Goal: Task Accomplishment & Management: Complete application form

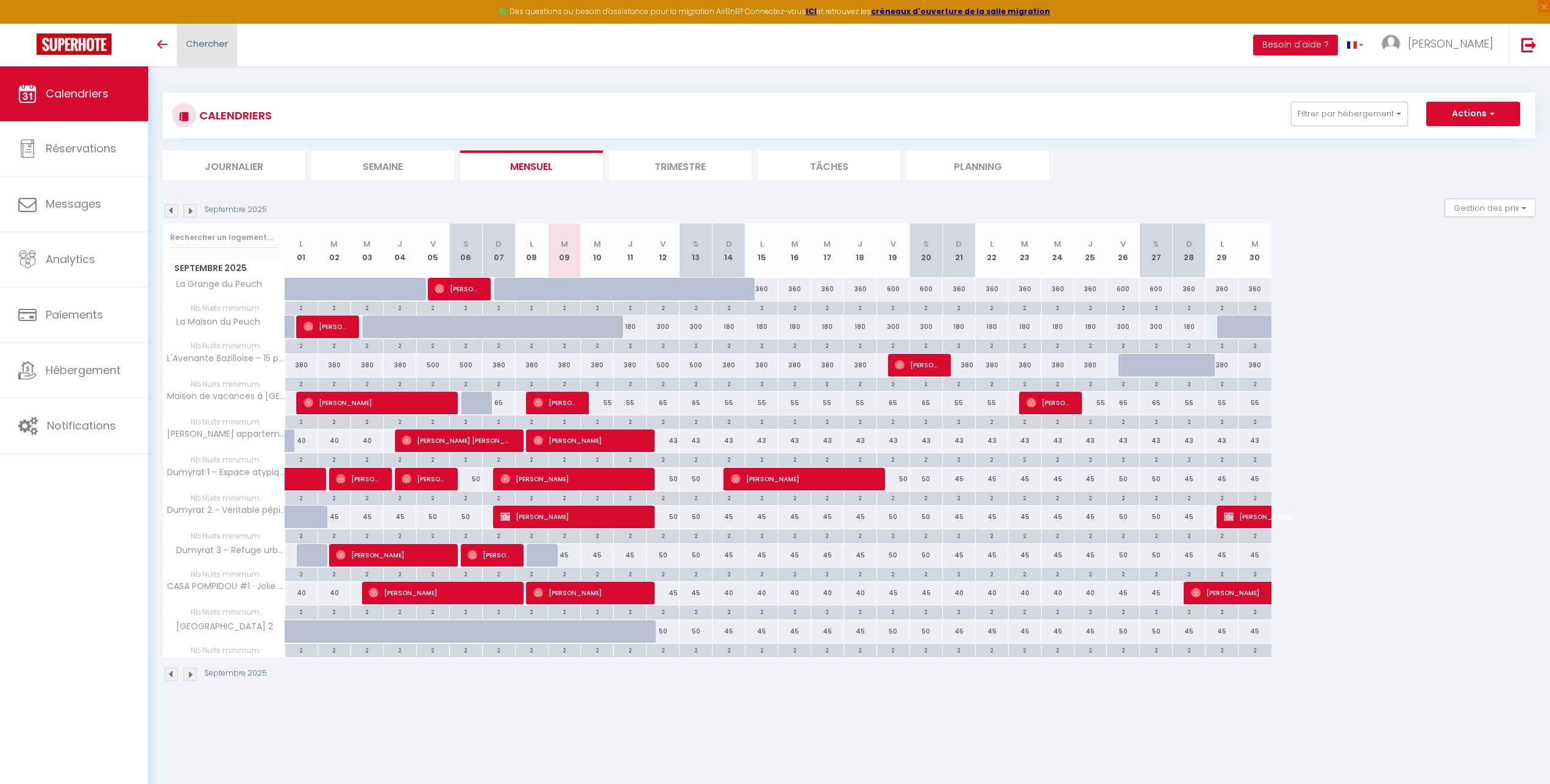
click at [189, 41] on span "Chercher" at bounding box center [206, 43] width 42 height 13
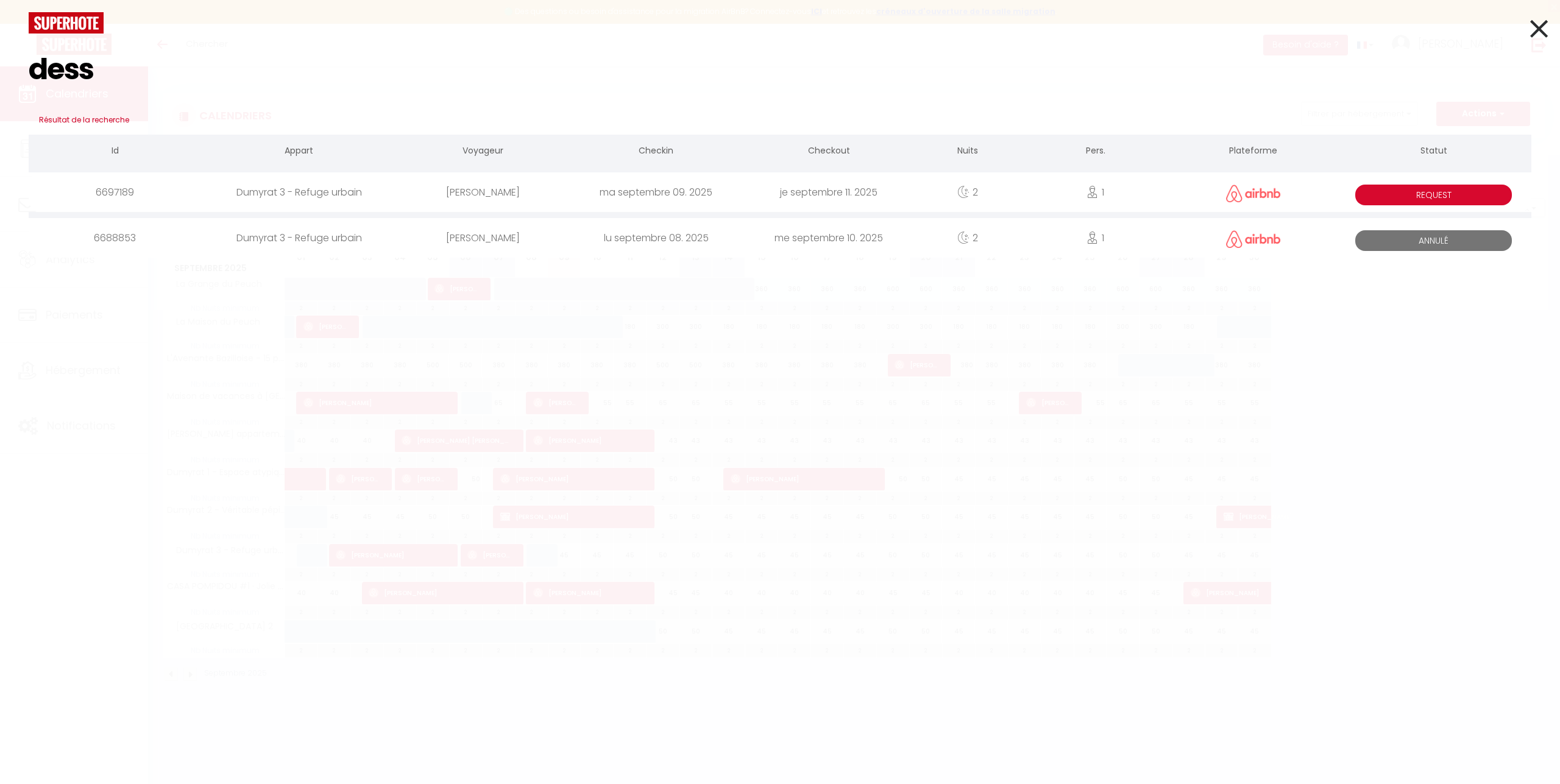
type input "dess"
click at [298, 240] on div "Dumyrat 3 - Refuge urbain" at bounding box center [300, 238] width 195 height 39
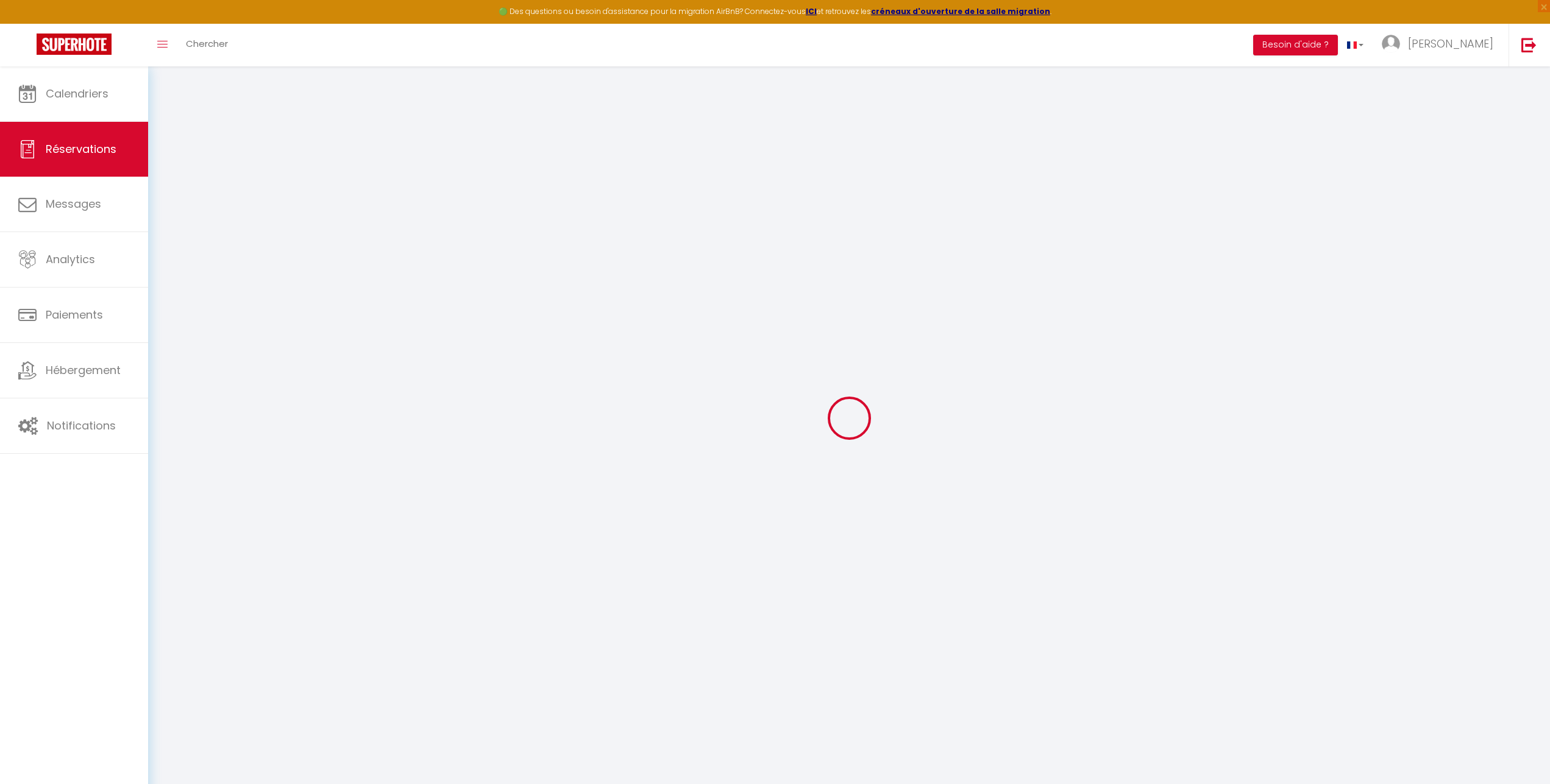
select select
type input "[PERSON_NAME]"
type input "[EMAIL_ADDRESS][DOMAIN_NAME]"
select select
type input "21"
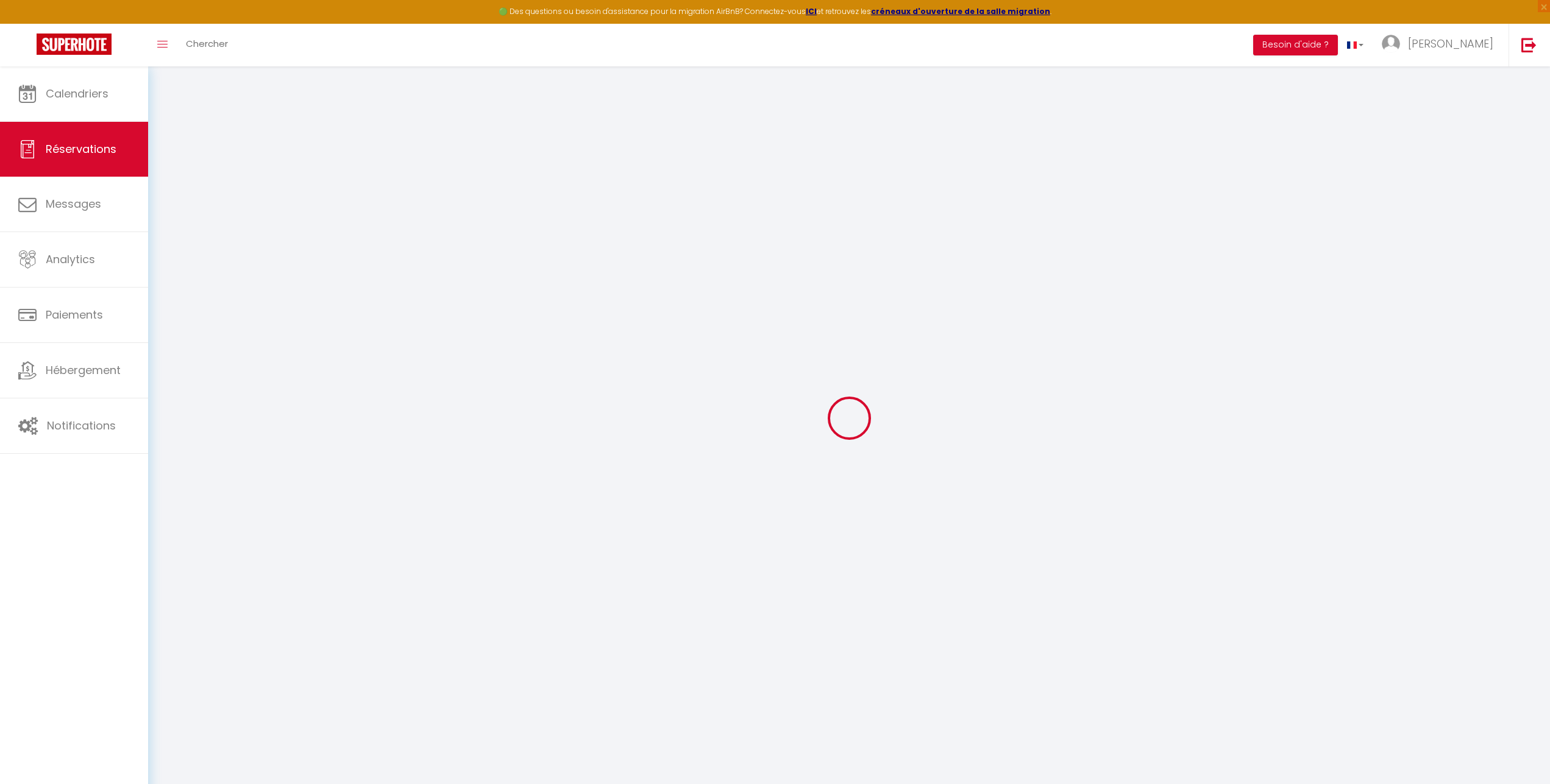
select select "72452"
select select "0"
select select
type input "1"
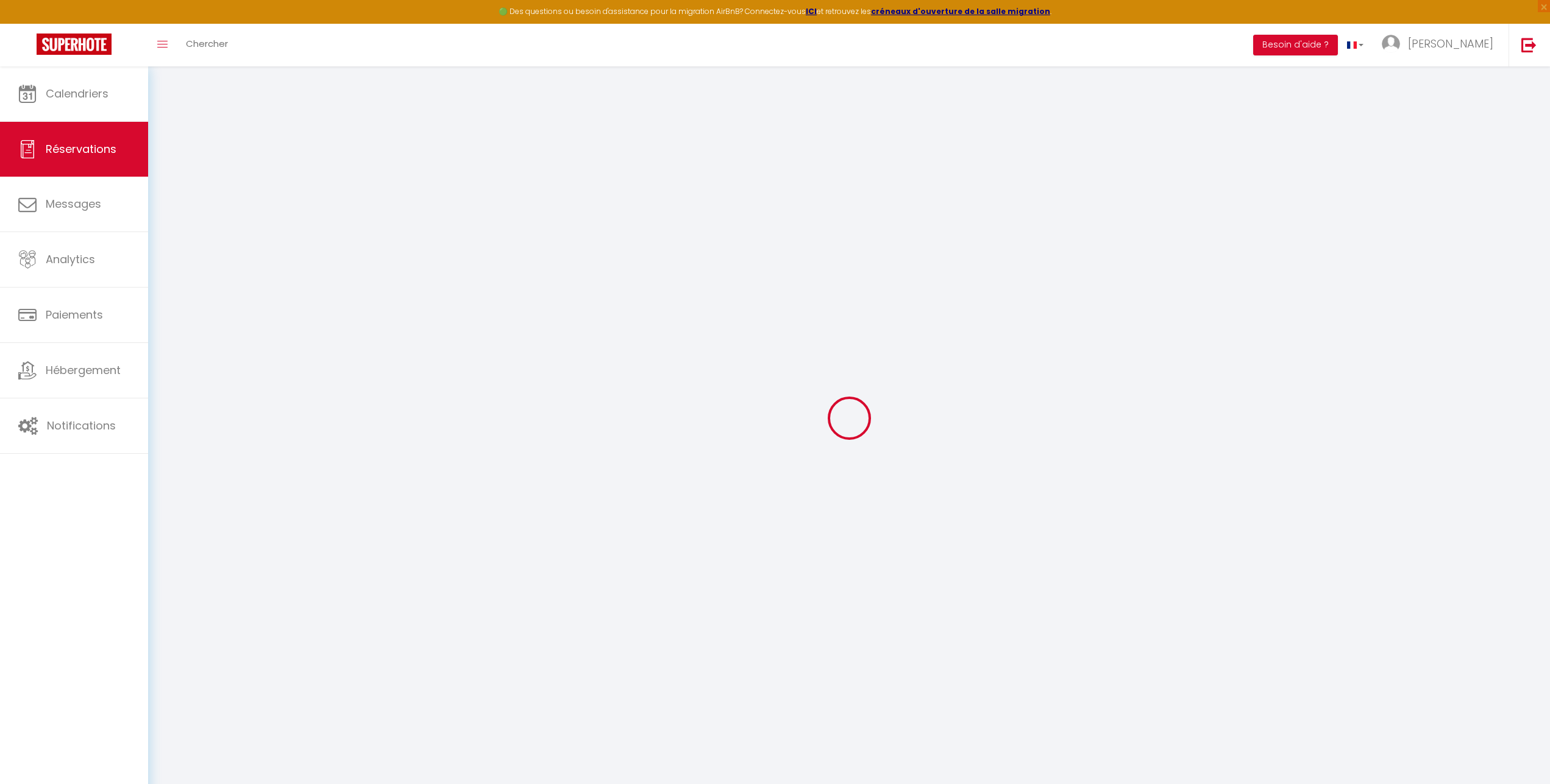
select select "10"
select select
type input "110"
checkbox input "false"
type input "144.8"
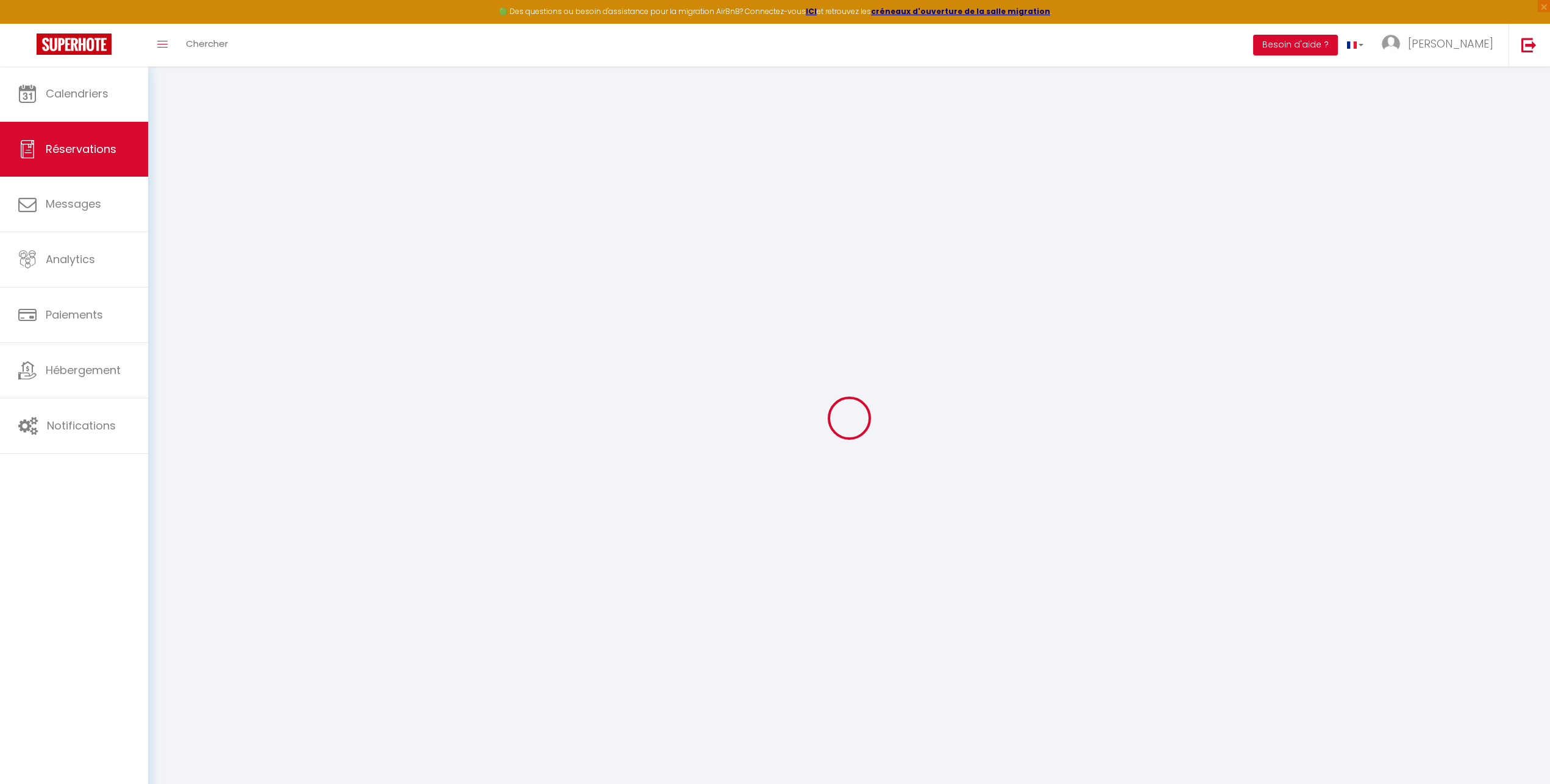
select select "1"
type input "0"
select select
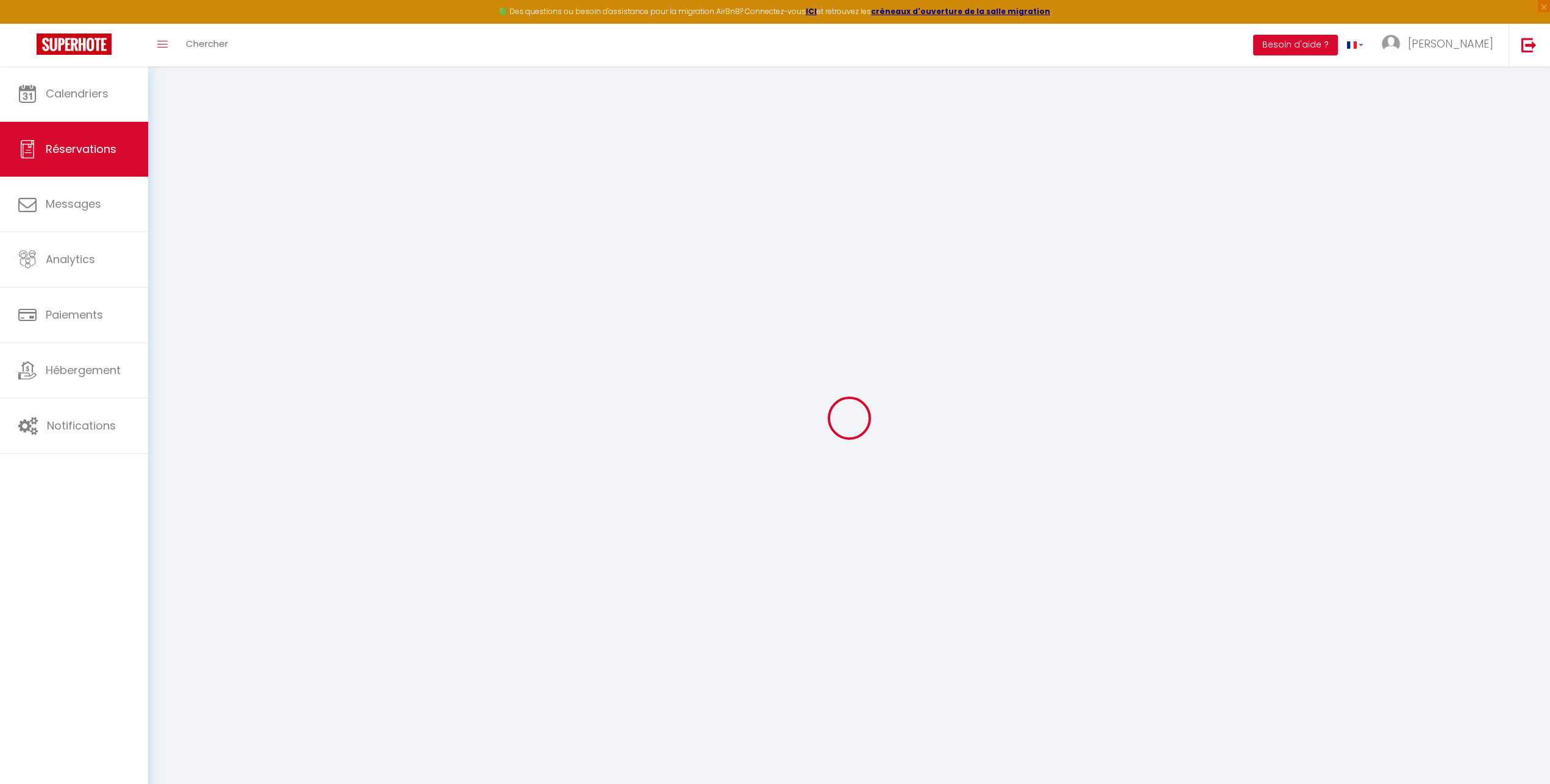
select select
select select "14"
checkbox input "false"
select select
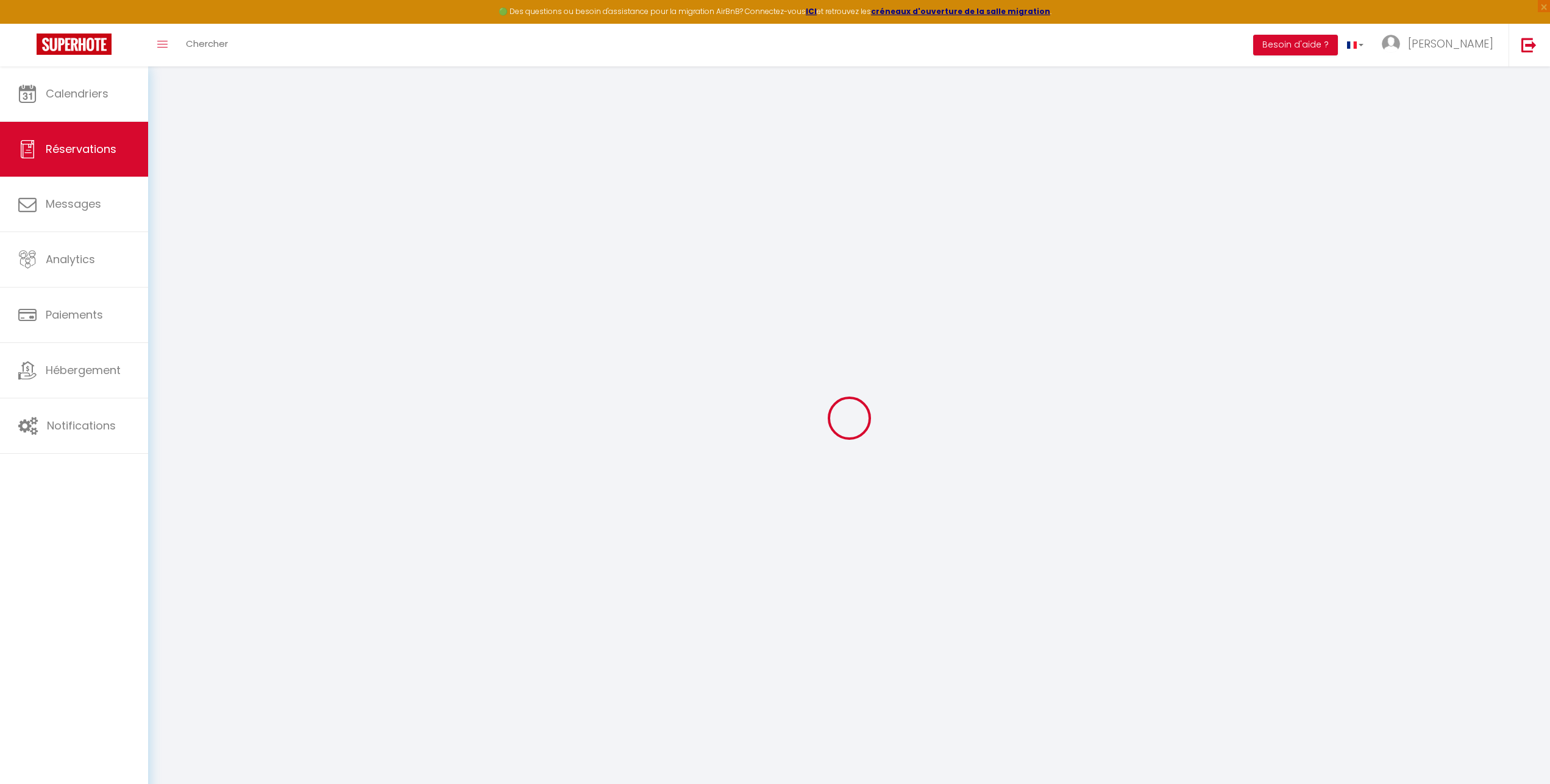
select select
checkbox input "false"
select select
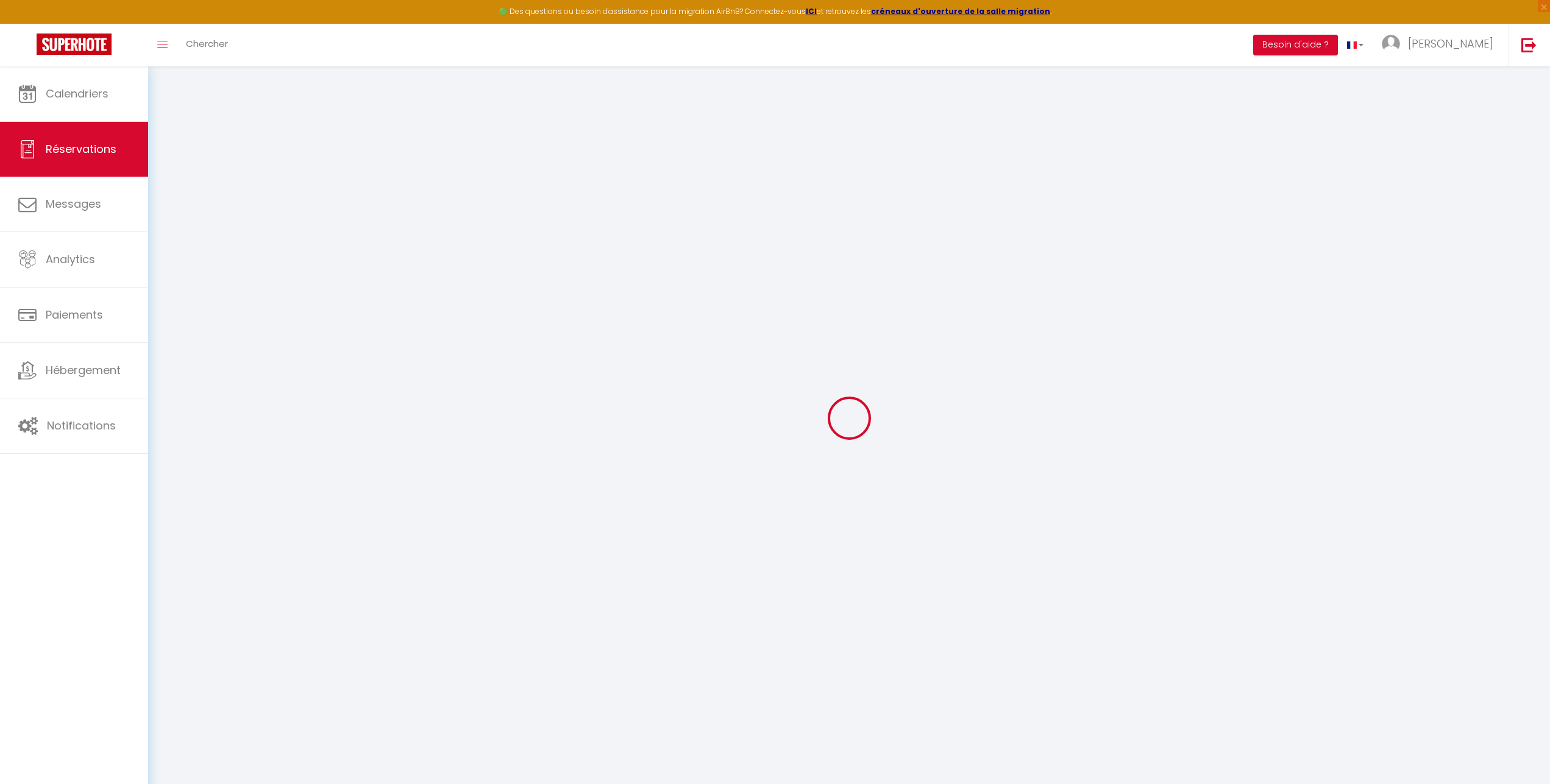
select select
checkbox input "false"
select select
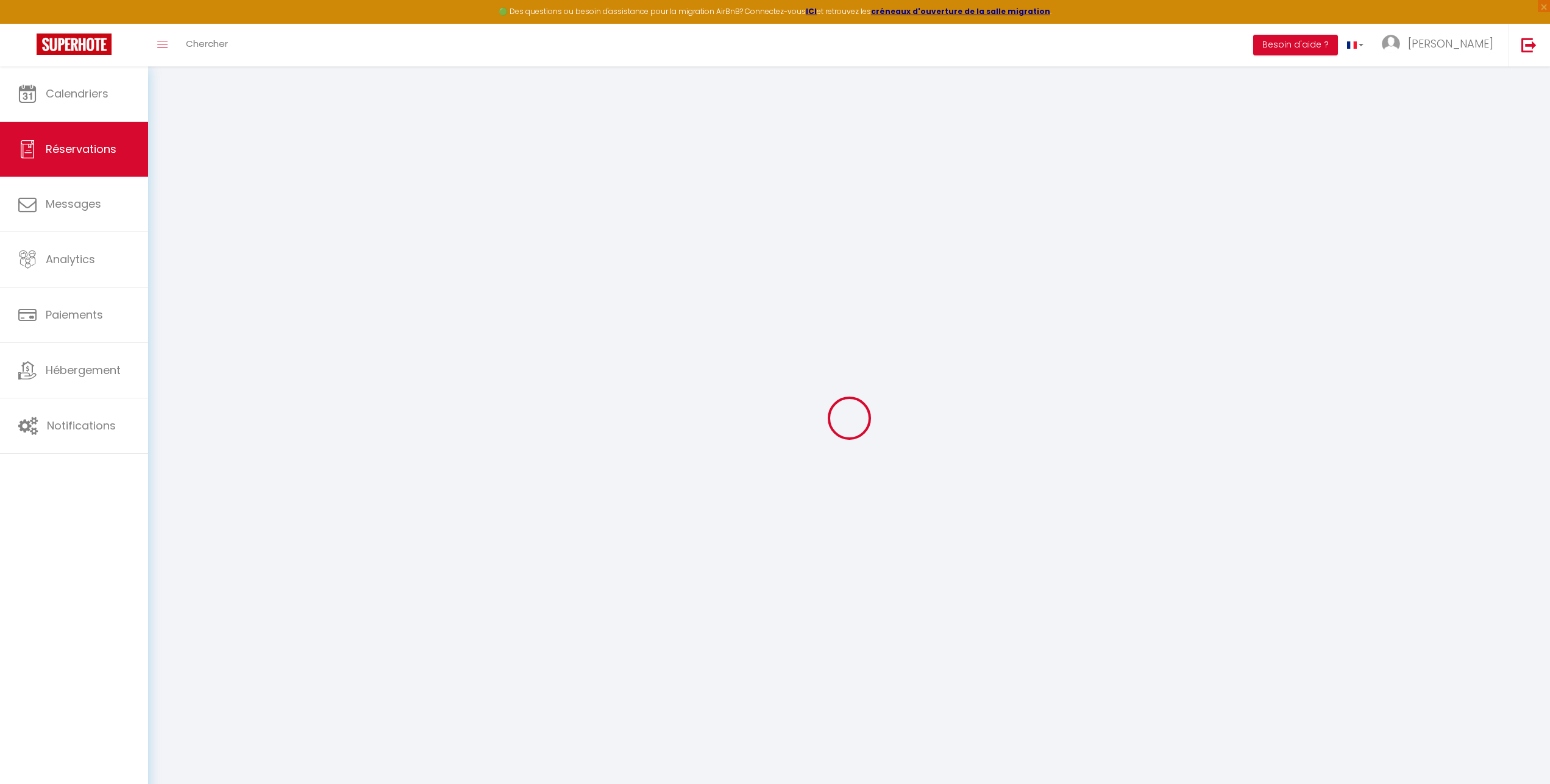
checkbox input "false"
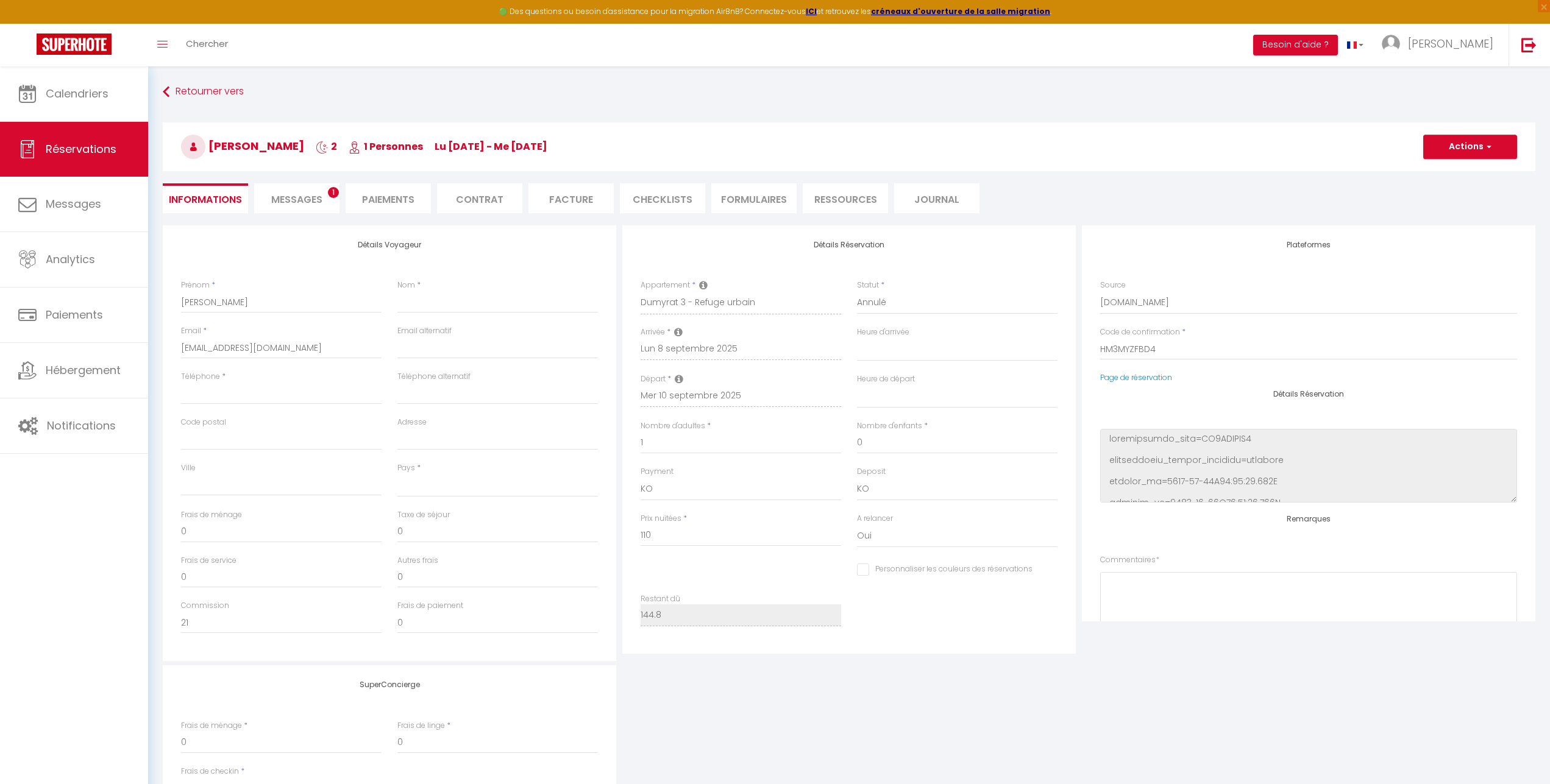
select select
type input "30"
type input "4.8"
select select
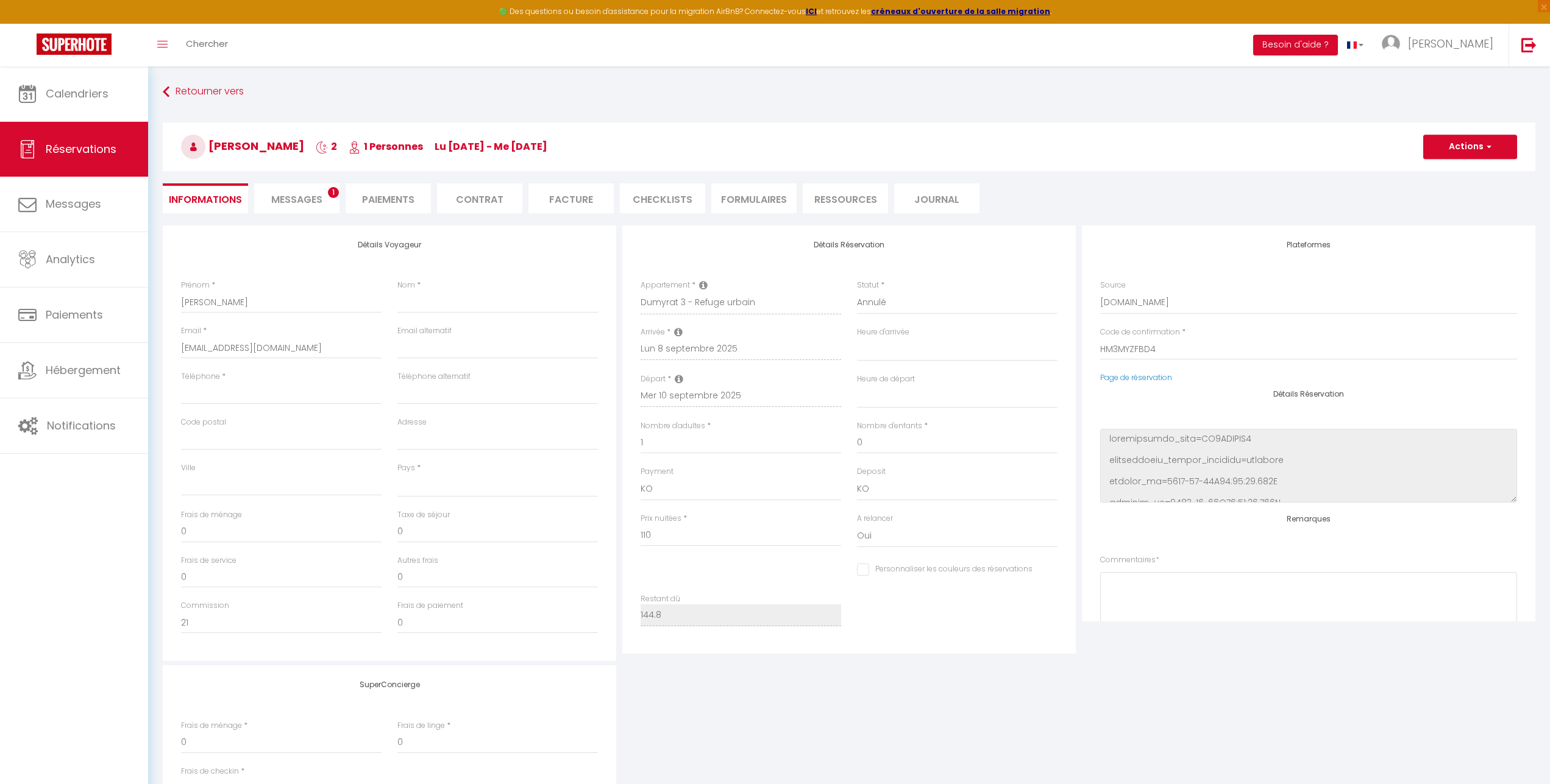
checkbox input "false"
select select
checkbox input "false"
select select
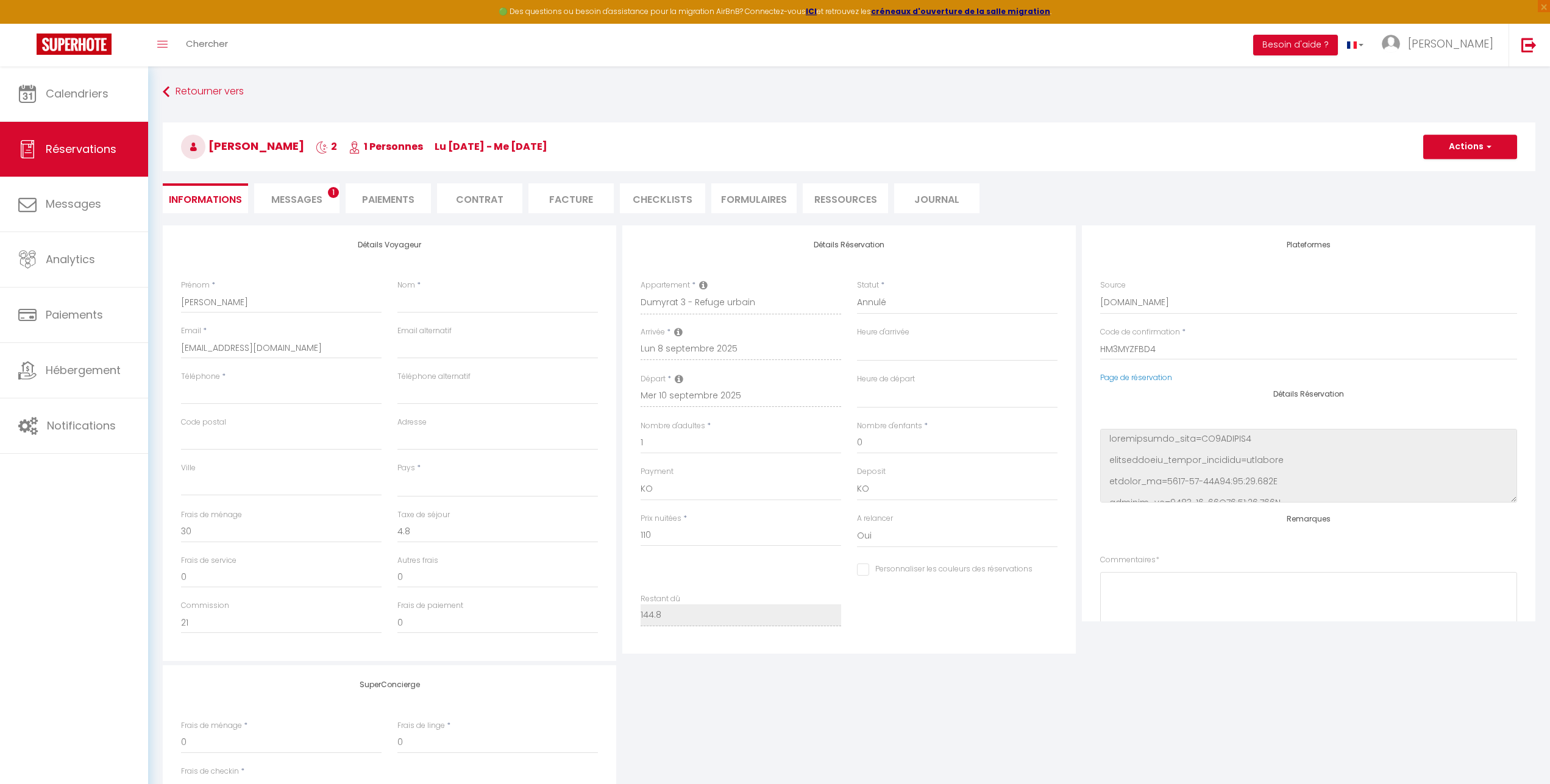
click at [289, 196] on span "Messages" at bounding box center [297, 199] width 51 height 14
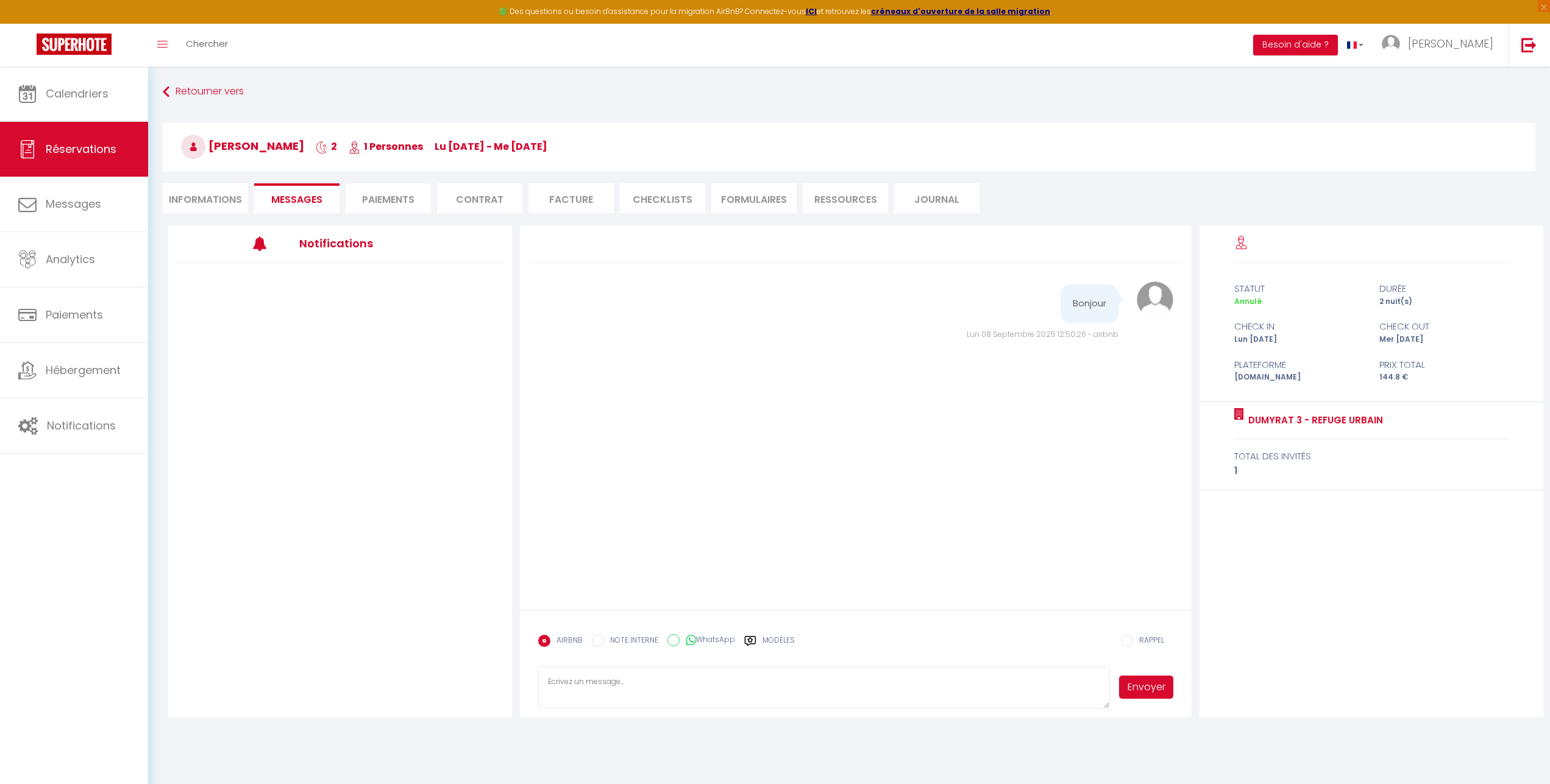
click at [438, 79] on div "Retourner vers [PERSON_NAME] 2 1 Personnes lu [DATE] - me [DATE] Actions Enregi…" at bounding box center [849, 400] width 1402 height 666
click at [173, 91] on link "Retourner vers" at bounding box center [849, 92] width 1373 height 22
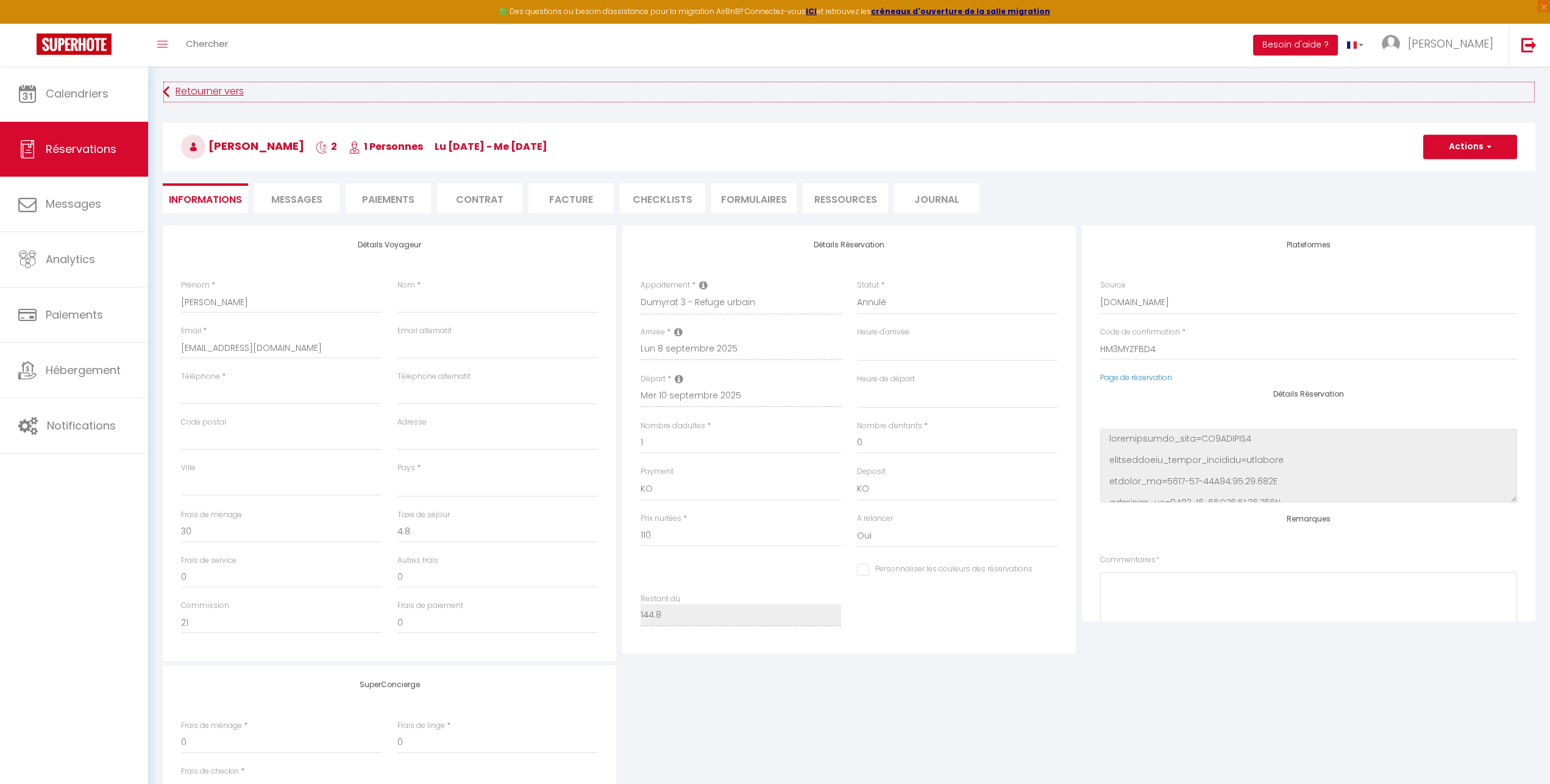
select select
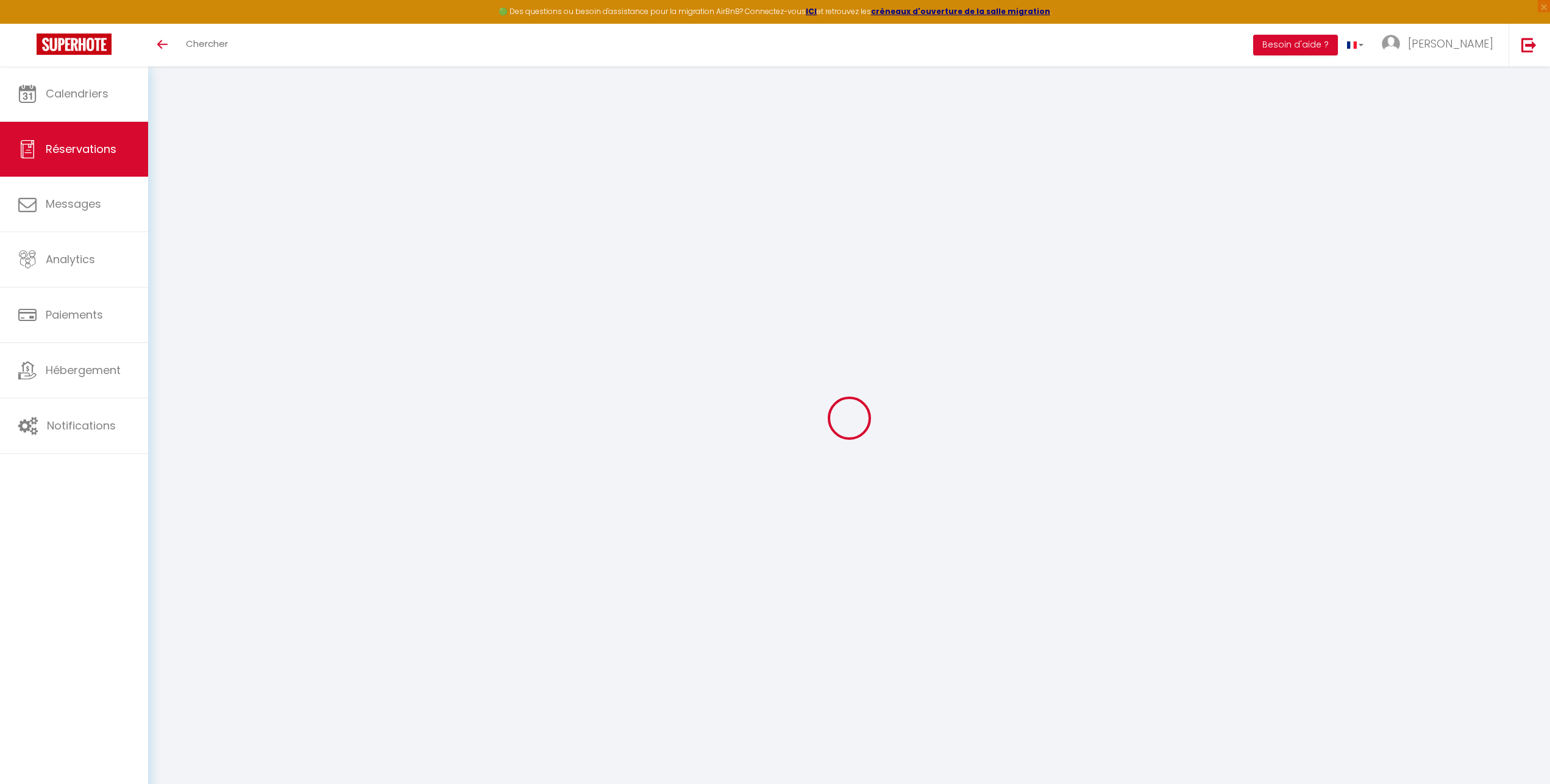
select select
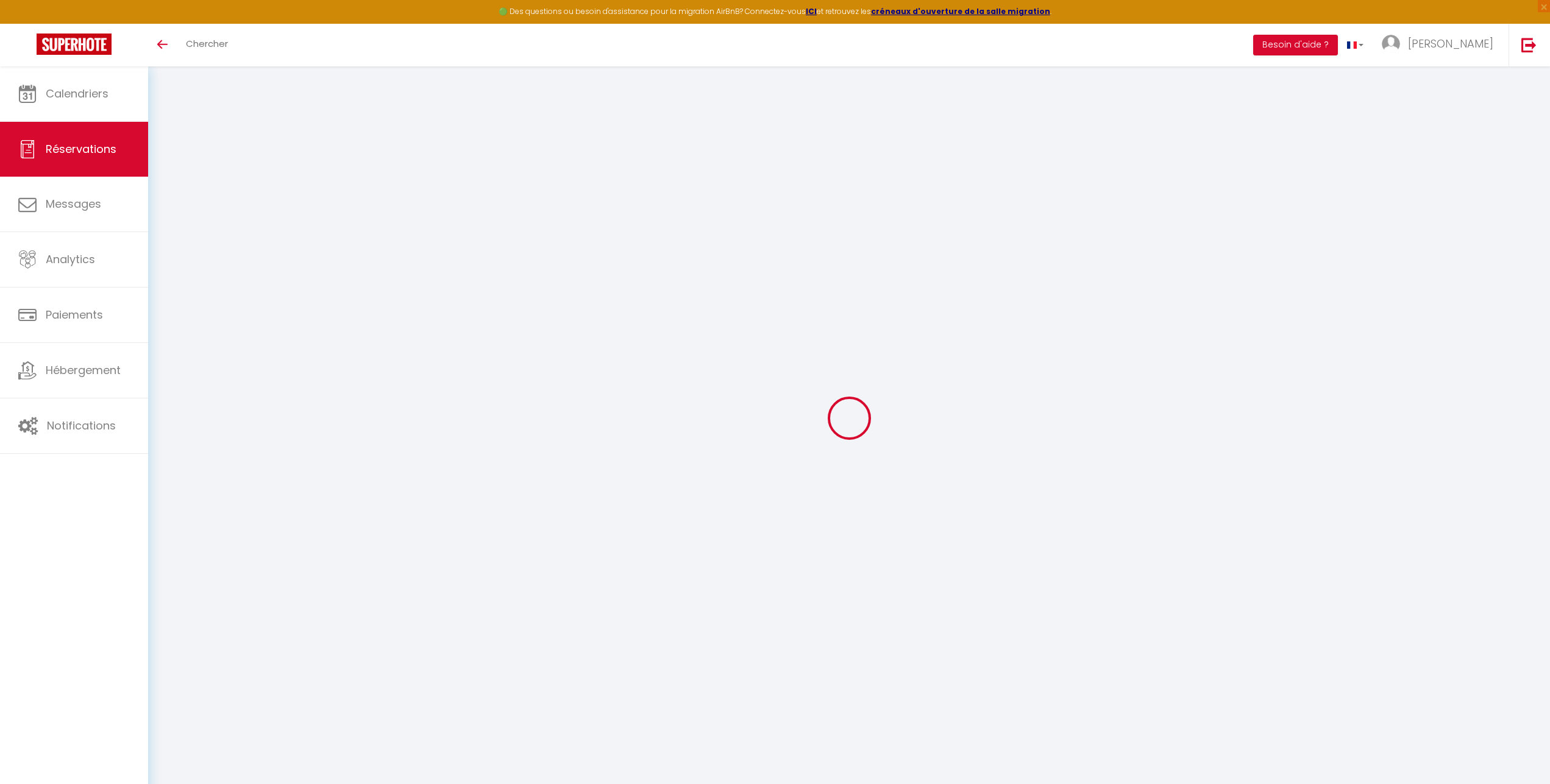
type input "[PERSON_NAME]"
type input "[EMAIL_ADDRESS][DOMAIN_NAME]"
select select
type input "21"
select select "72452"
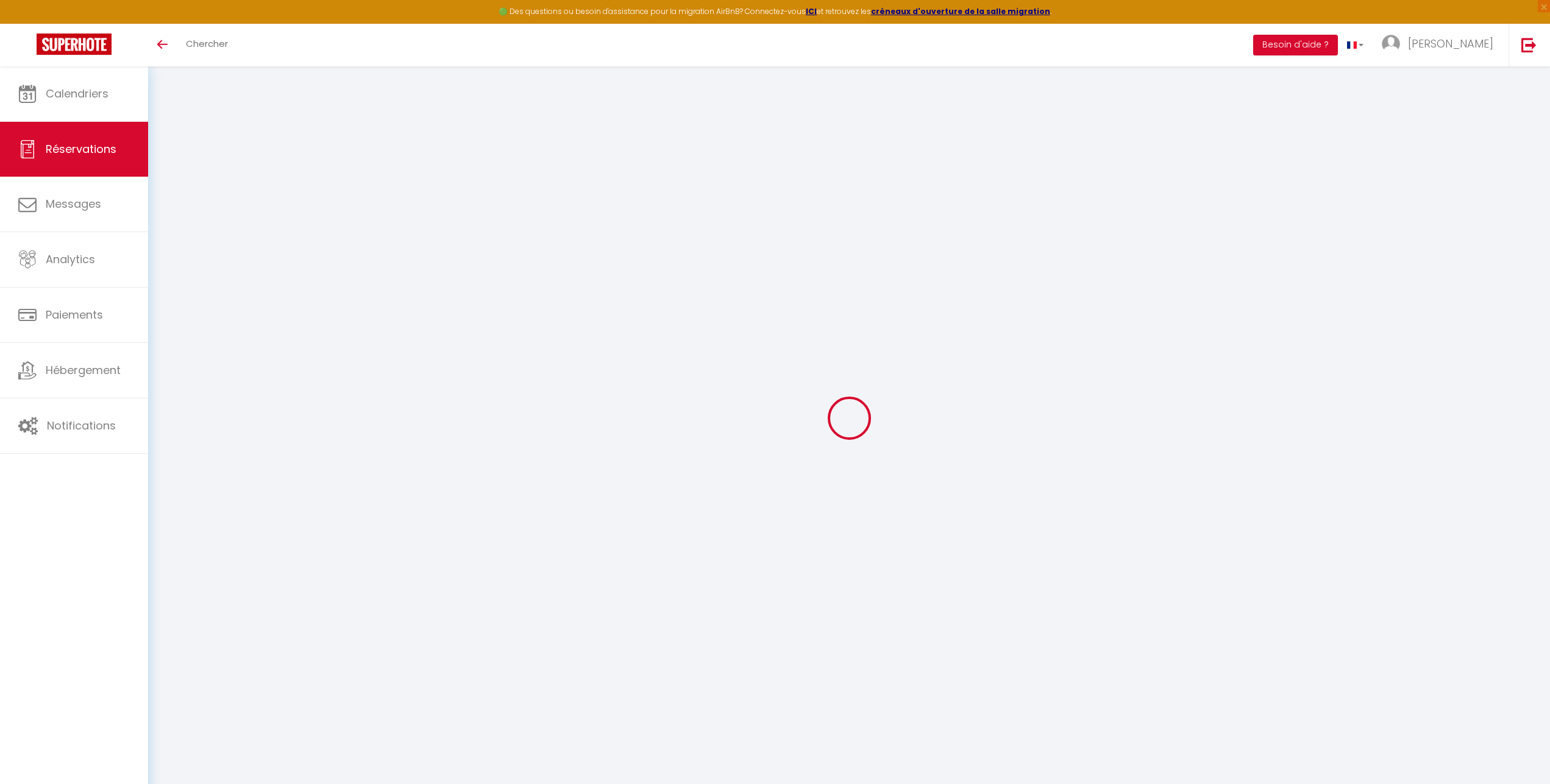
select select "0"
select select
type input "1"
select select "10"
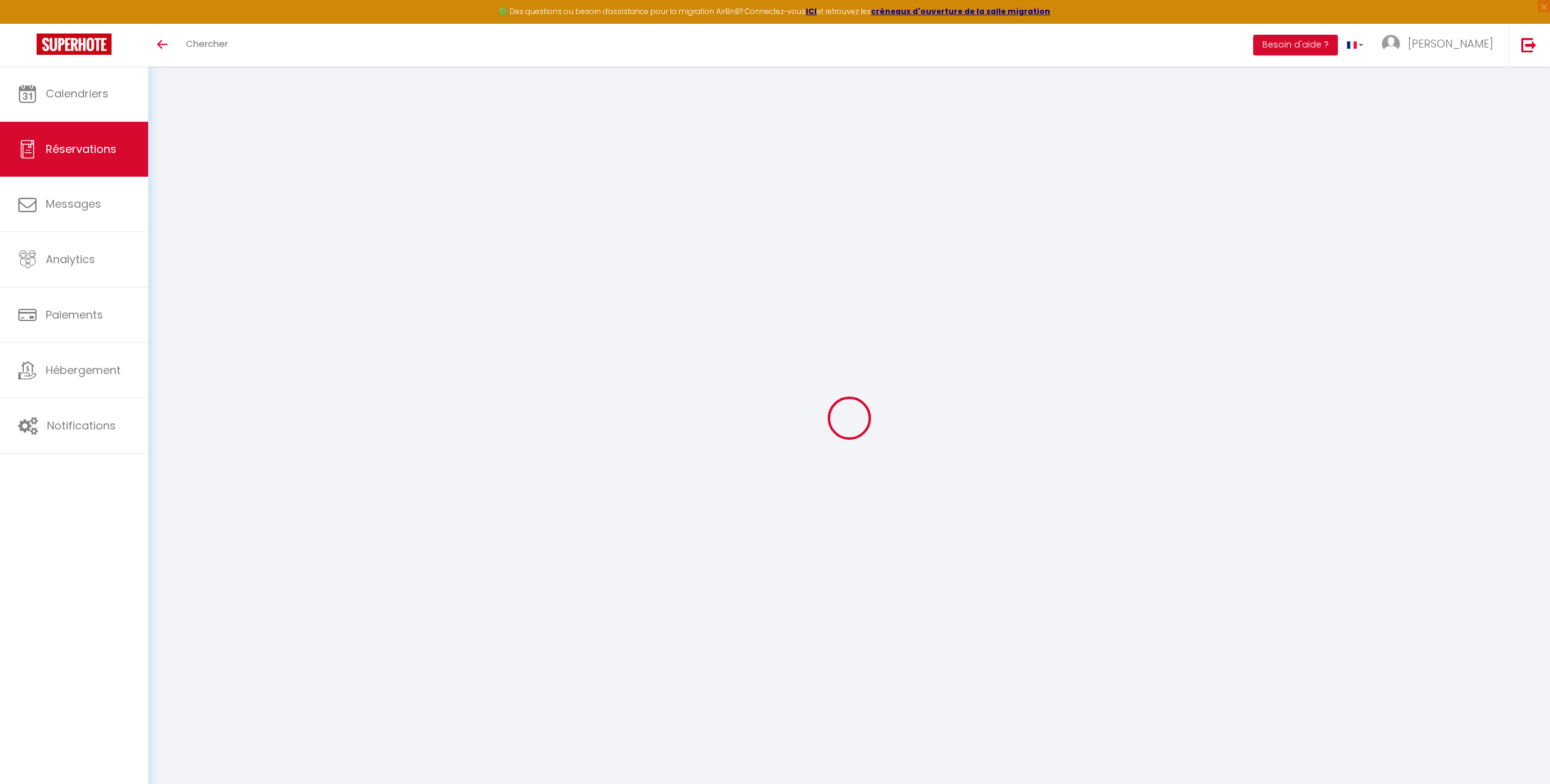
select select
type input "110"
checkbox input "false"
type input "144.8"
select select "1"
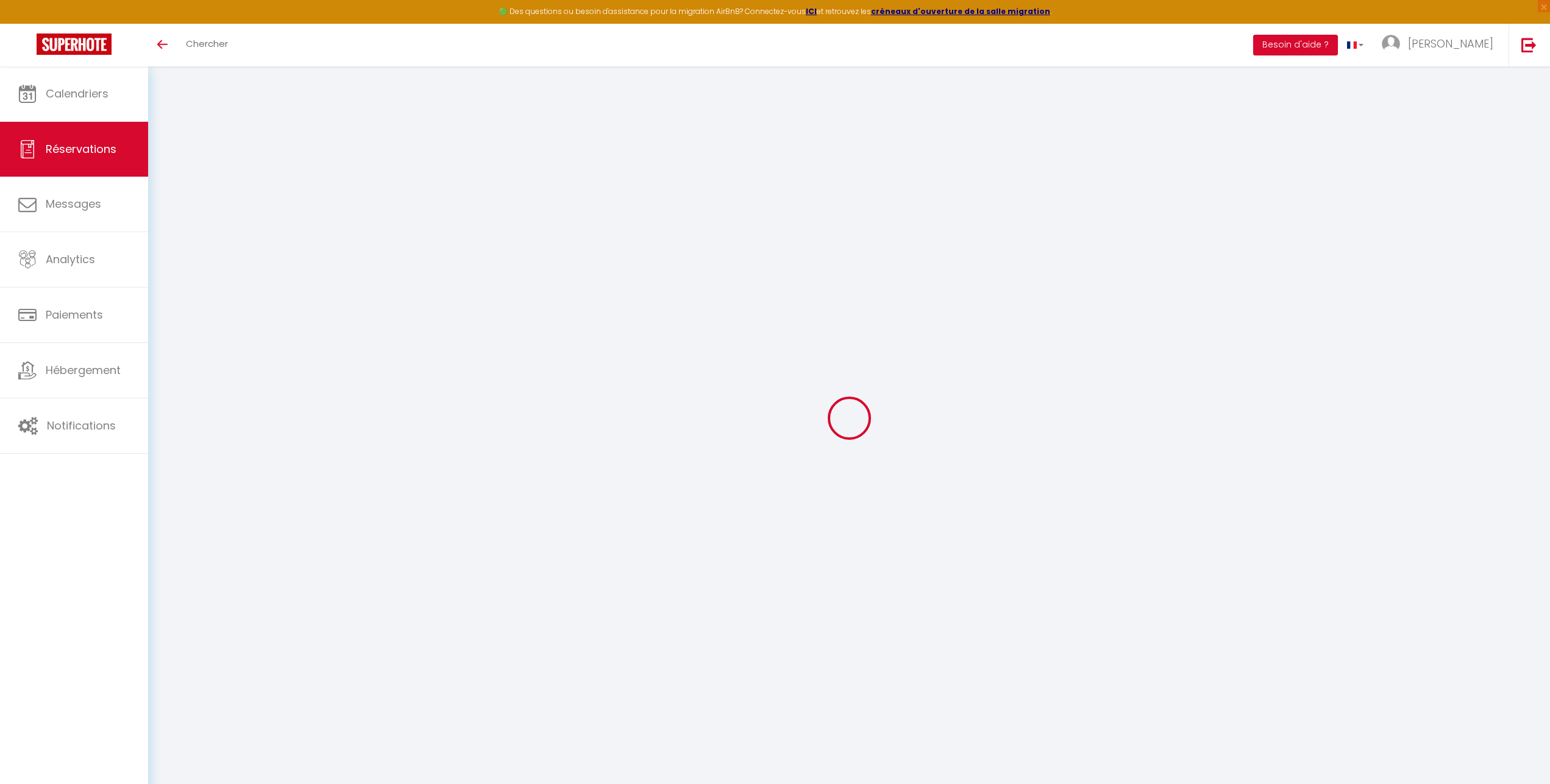
type input "0"
select select
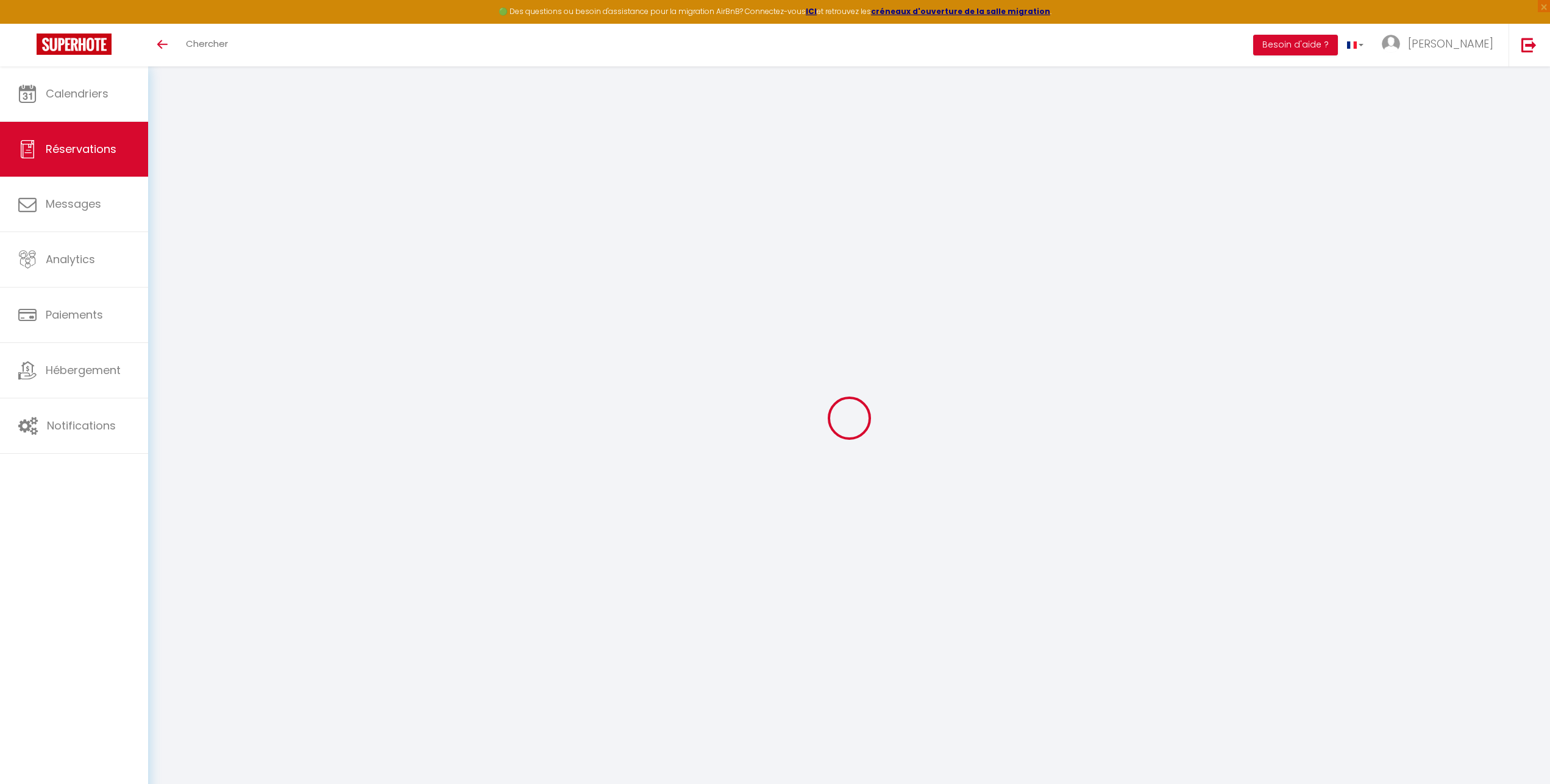
select select
select select "14"
checkbox input "false"
select select
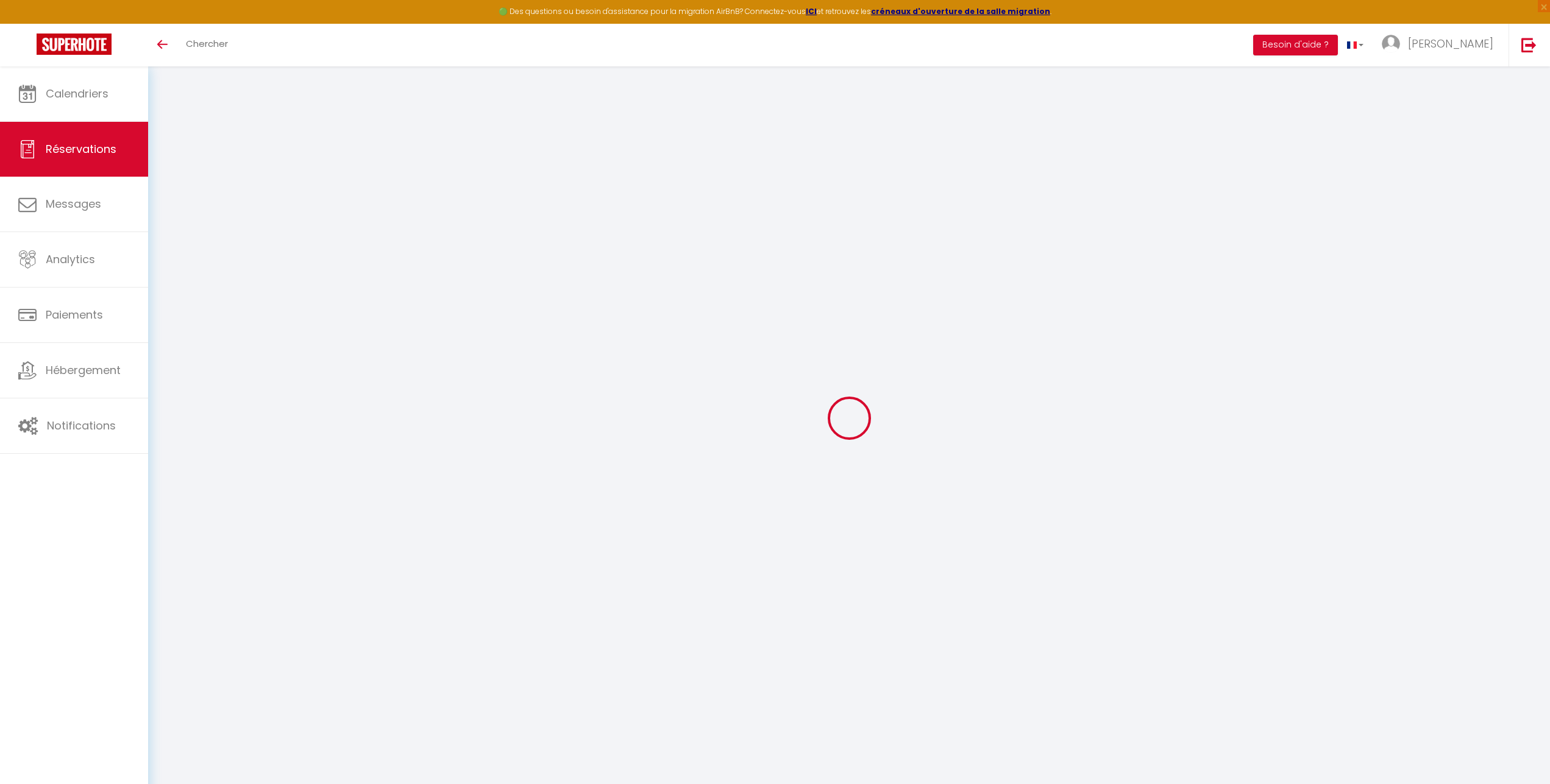
select select
checkbox input "false"
select select
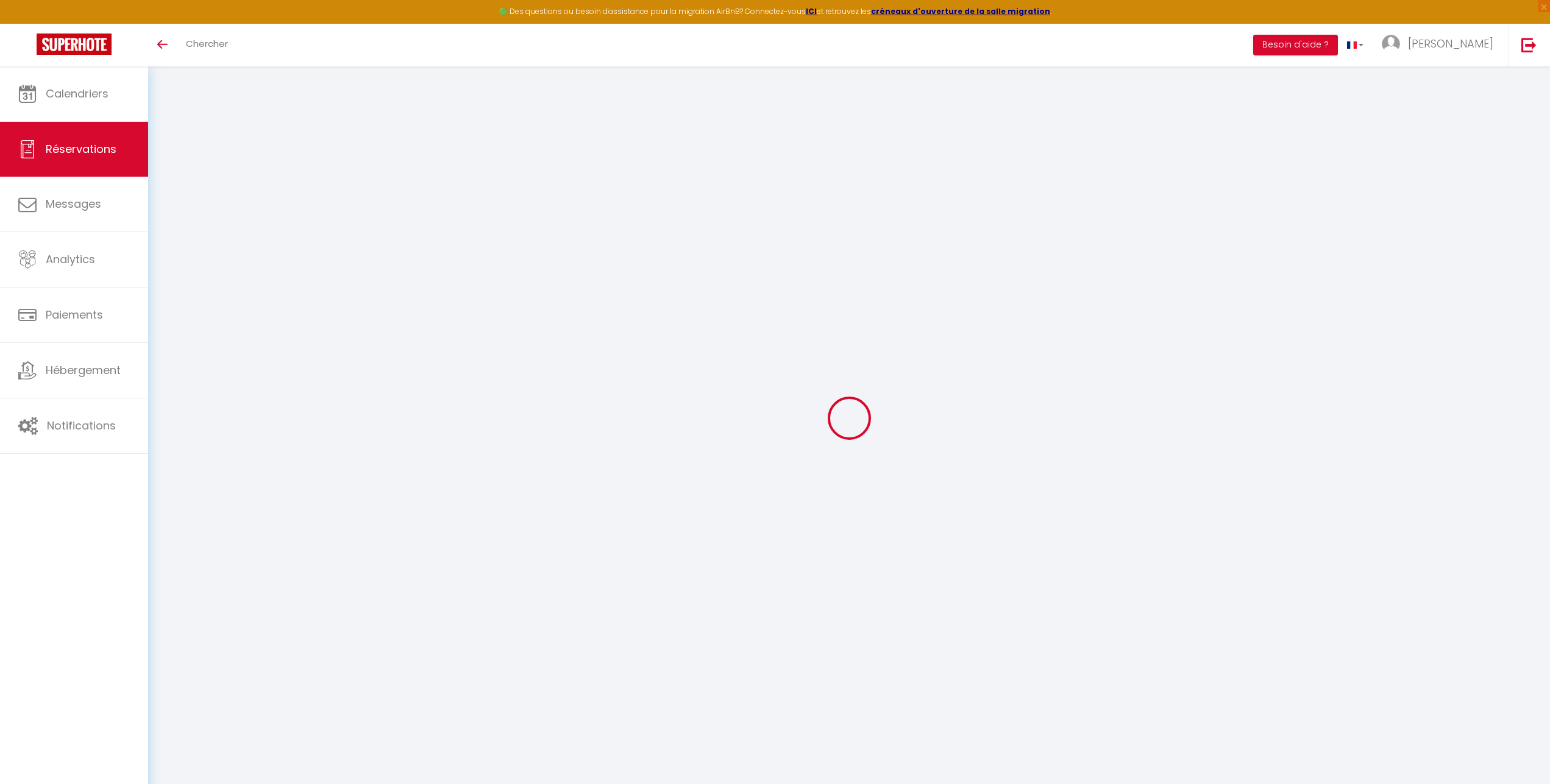
checkbox input "false"
select select
checkbox input "false"
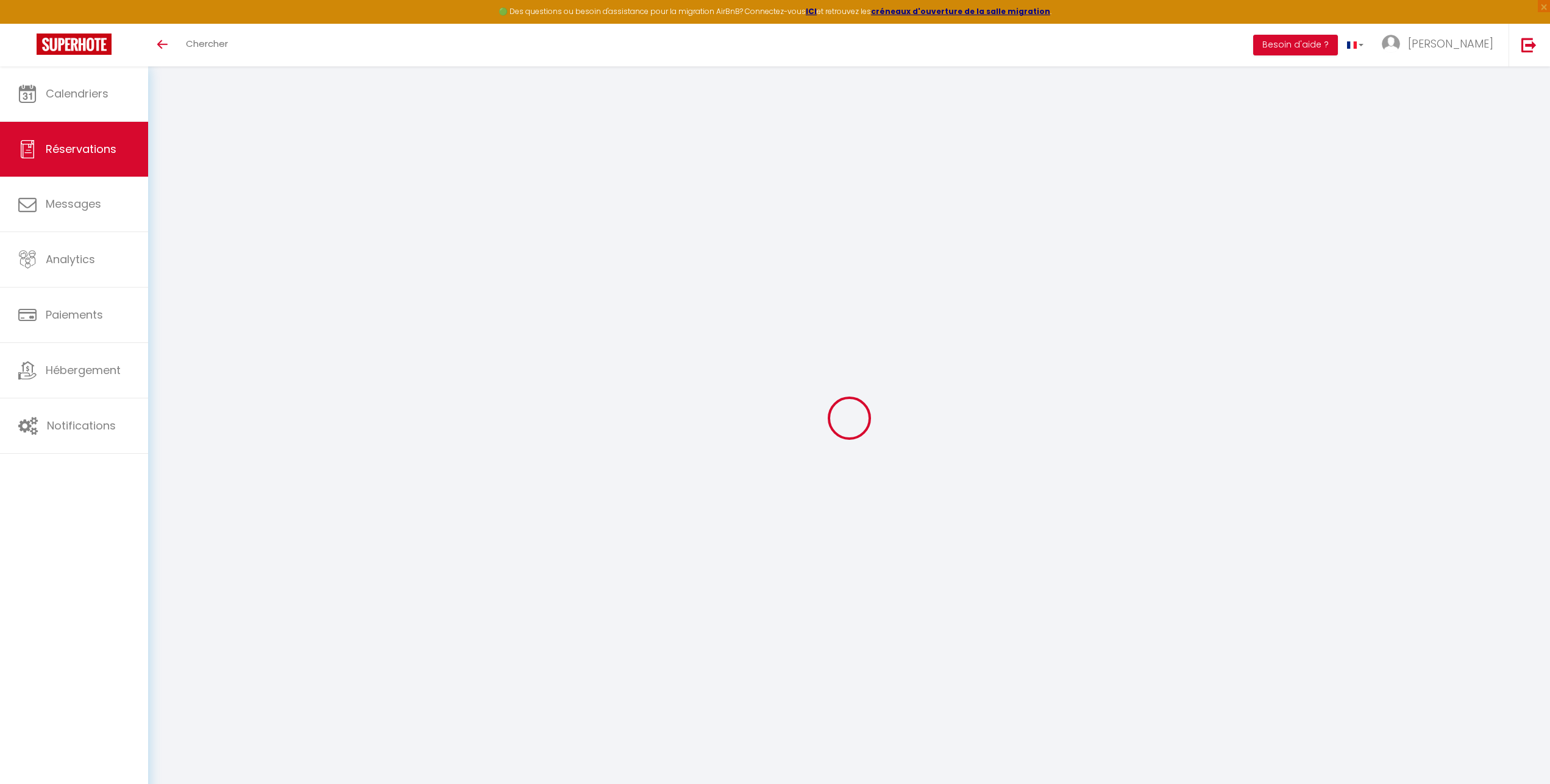
select select
type input "30"
type input "4.8"
select select
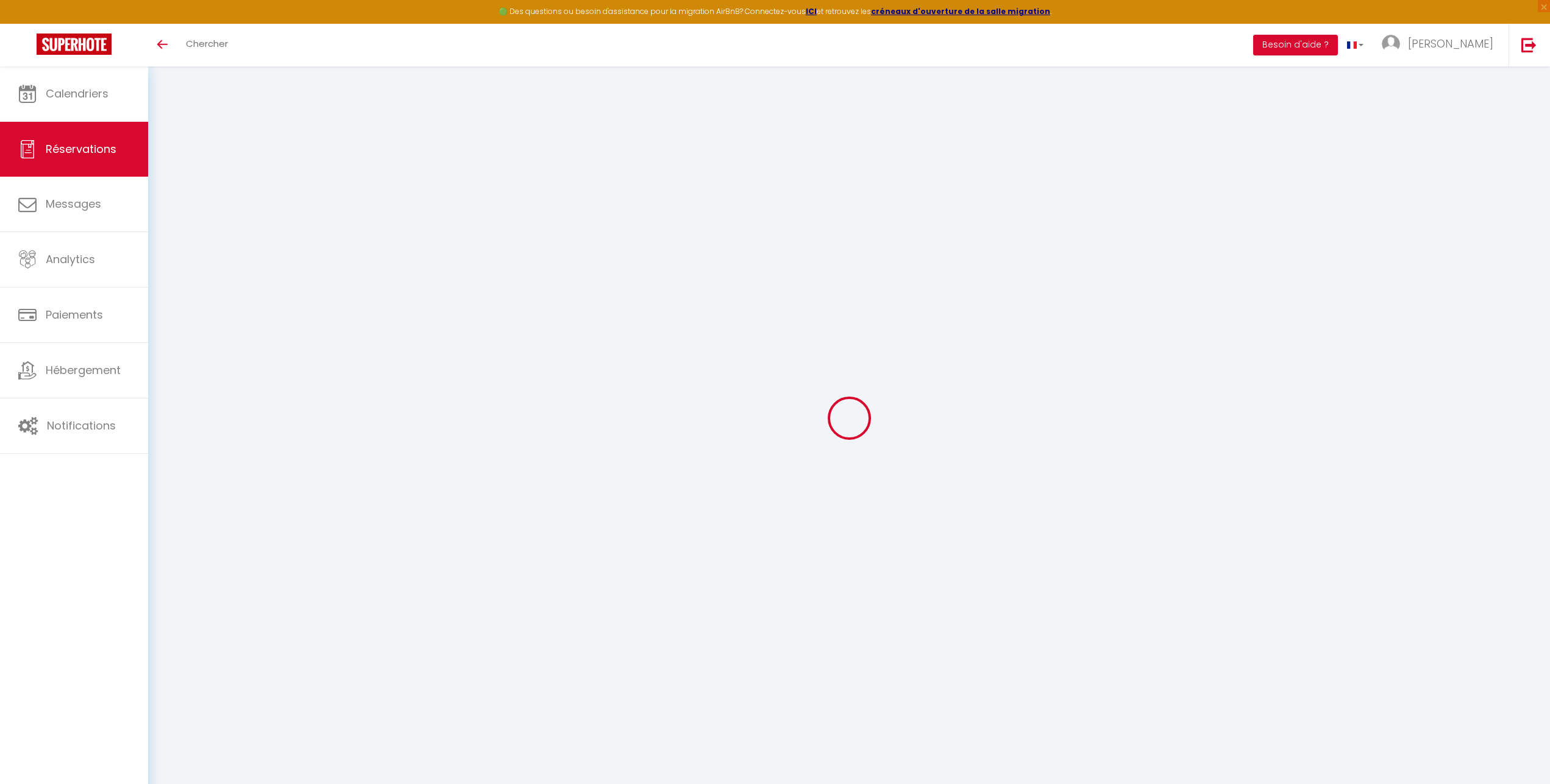
checkbox input "false"
select select
checkbox input "false"
select select
